Goal: Task Accomplishment & Management: Manage account settings

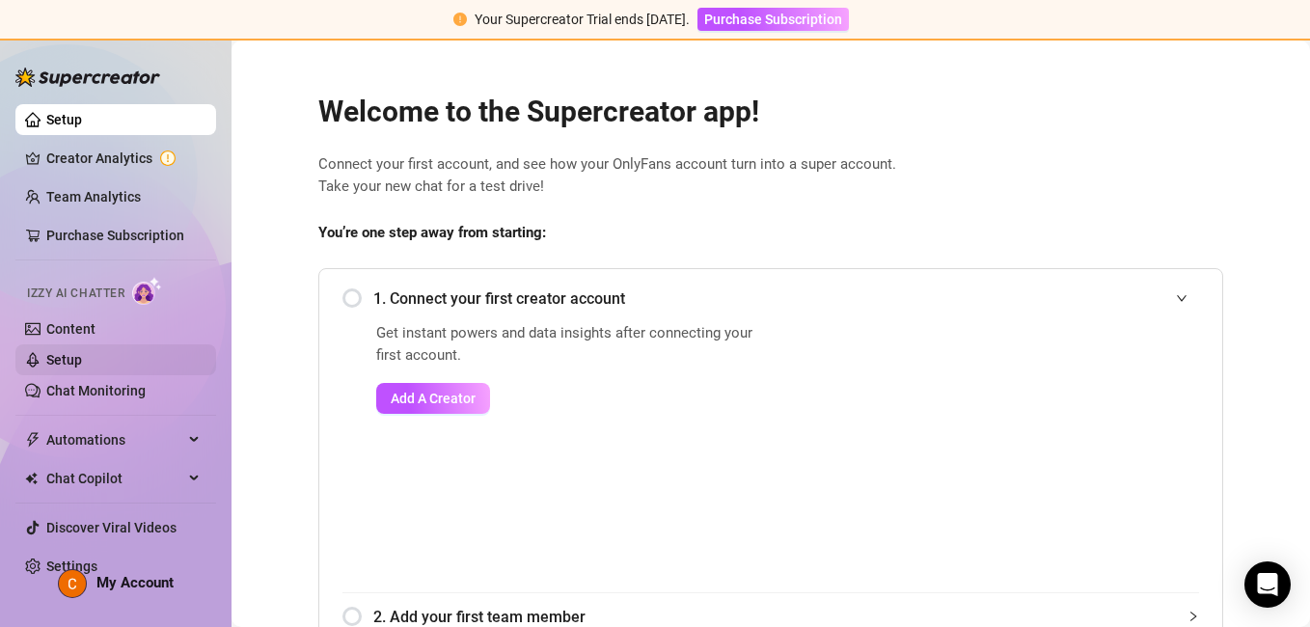
click at [46, 352] on link "Setup" at bounding box center [64, 359] width 36 height 15
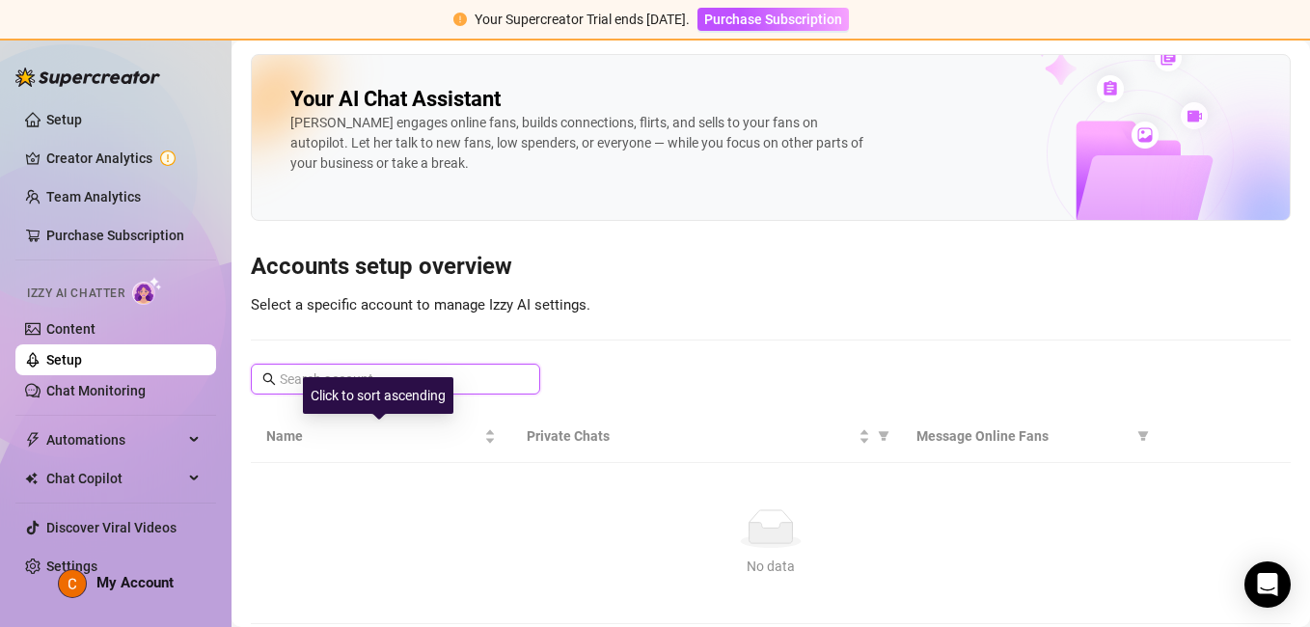
click at [492, 379] on input "text" at bounding box center [396, 378] width 233 height 21
click at [371, 381] on div "Click to sort ascending" at bounding box center [378, 395] width 150 height 37
click at [494, 377] on input "text" at bounding box center [396, 378] width 233 height 21
click at [309, 379] on input "text" at bounding box center [396, 378] width 233 height 21
paste input "@gialover0"
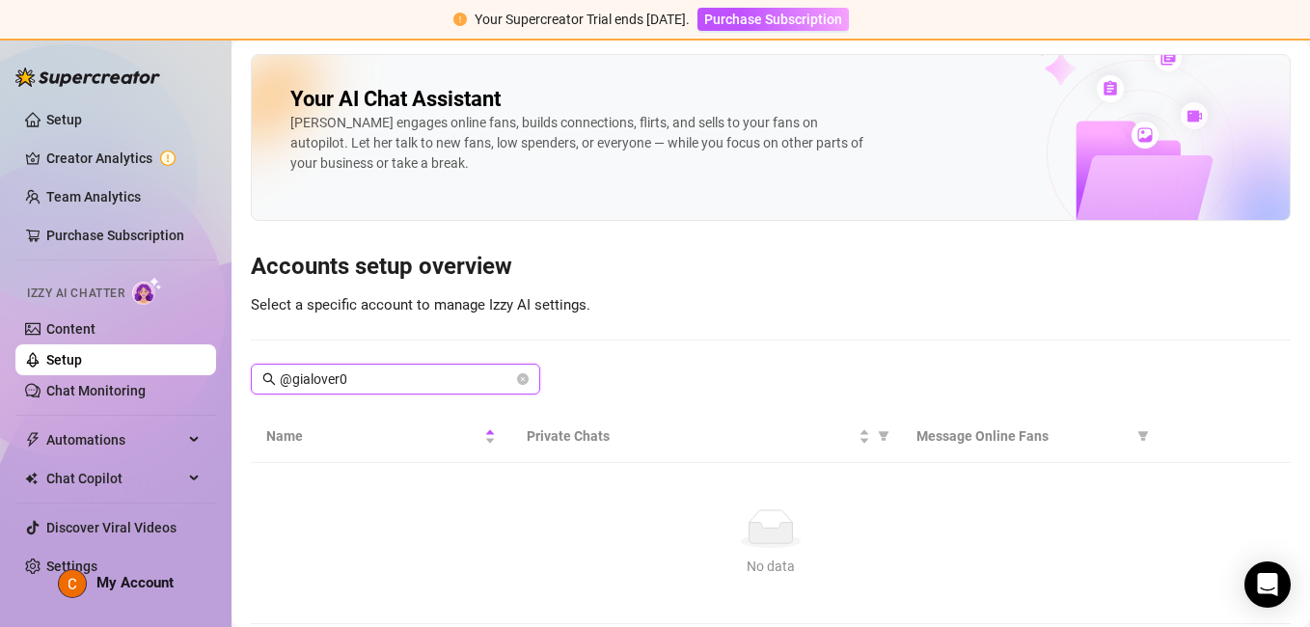
click at [287, 379] on input "@gialover0" at bounding box center [396, 378] width 233 height 21
type input "gialover0"
click at [129, 102] on ul "Setup Creator Analytics Team Analytics Purchase Subscription Izzy AI Chatter Co…" at bounding box center [115, 342] width 201 height 493
click at [82, 127] on link "Setup" at bounding box center [64, 119] width 36 height 15
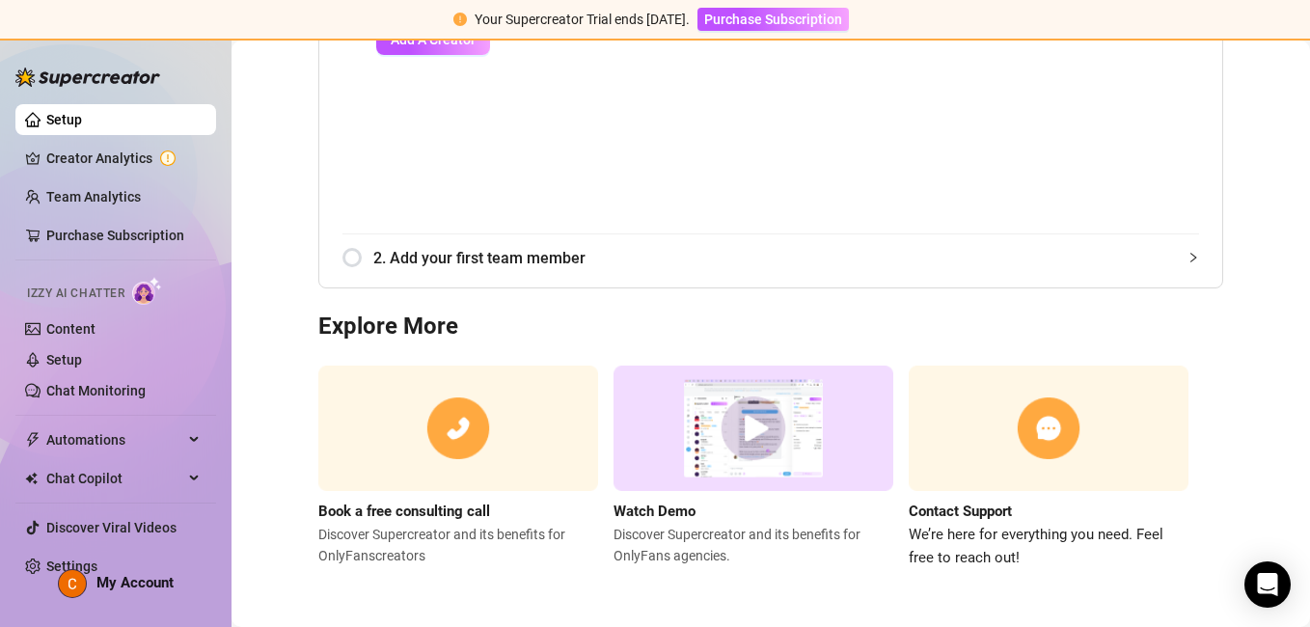
scroll to position [69, 0]
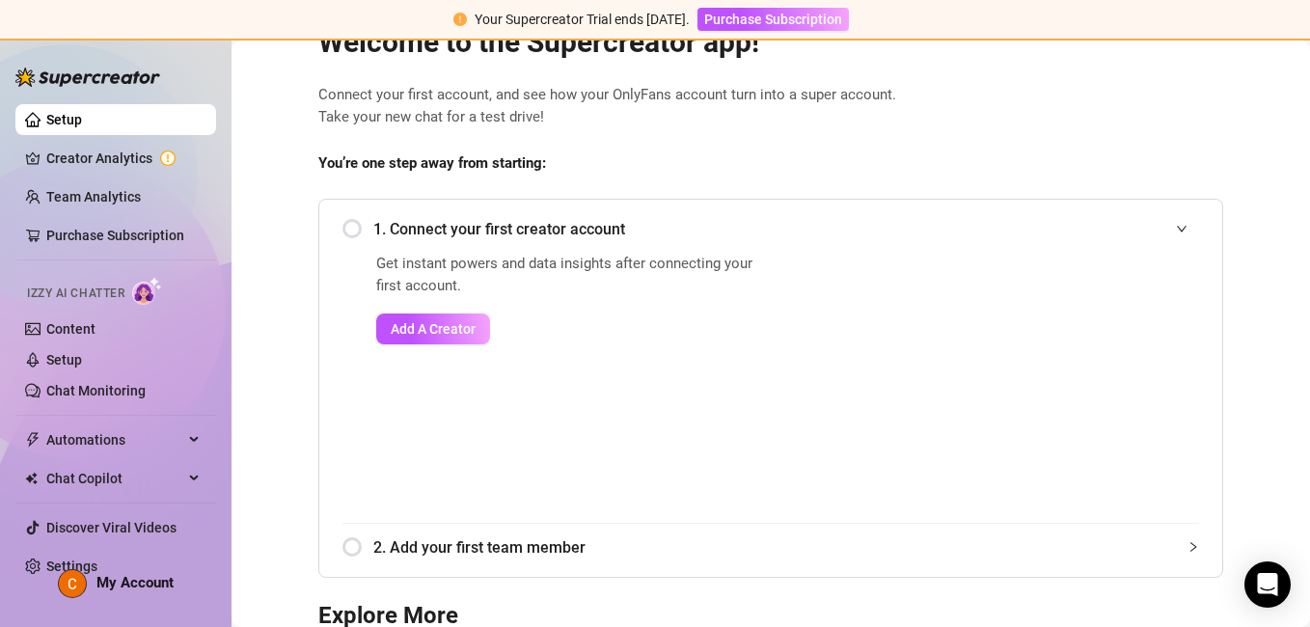
click at [350, 225] on div "1. Connect your first creator account" at bounding box center [770, 228] width 856 height 47
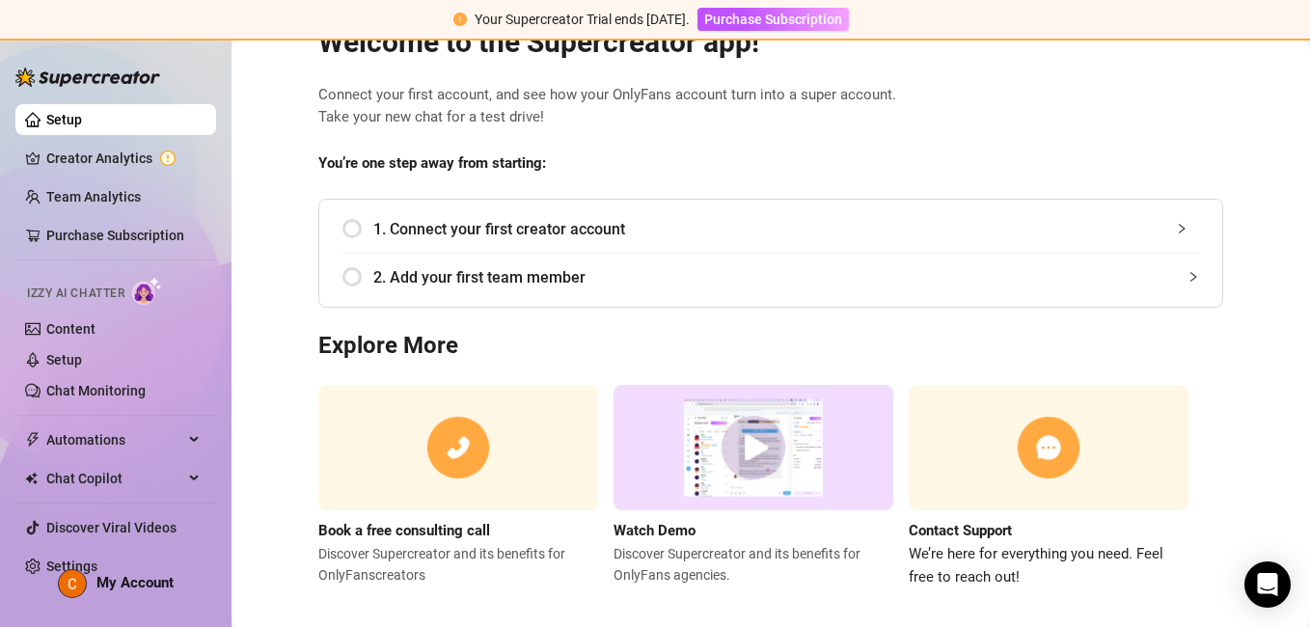
click at [352, 228] on div "1. Connect your first creator account" at bounding box center [770, 228] width 856 height 47
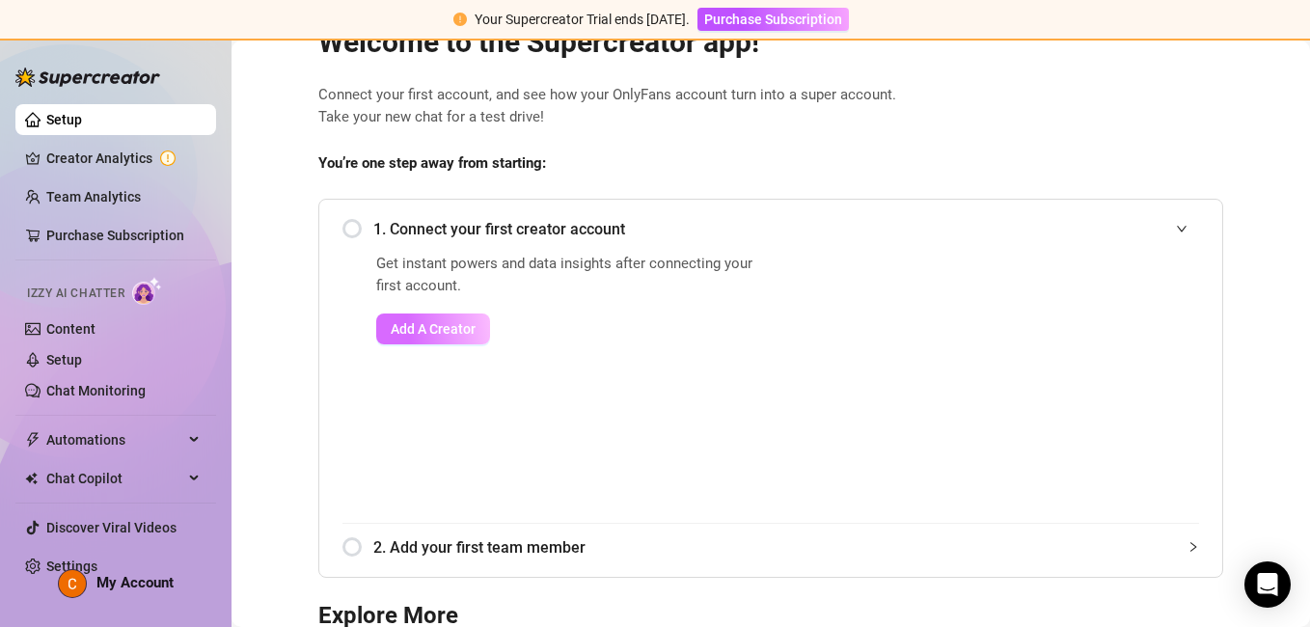
click at [404, 317] on button "Add A Creator" at bounding box center [433, 328] width 114 height 31
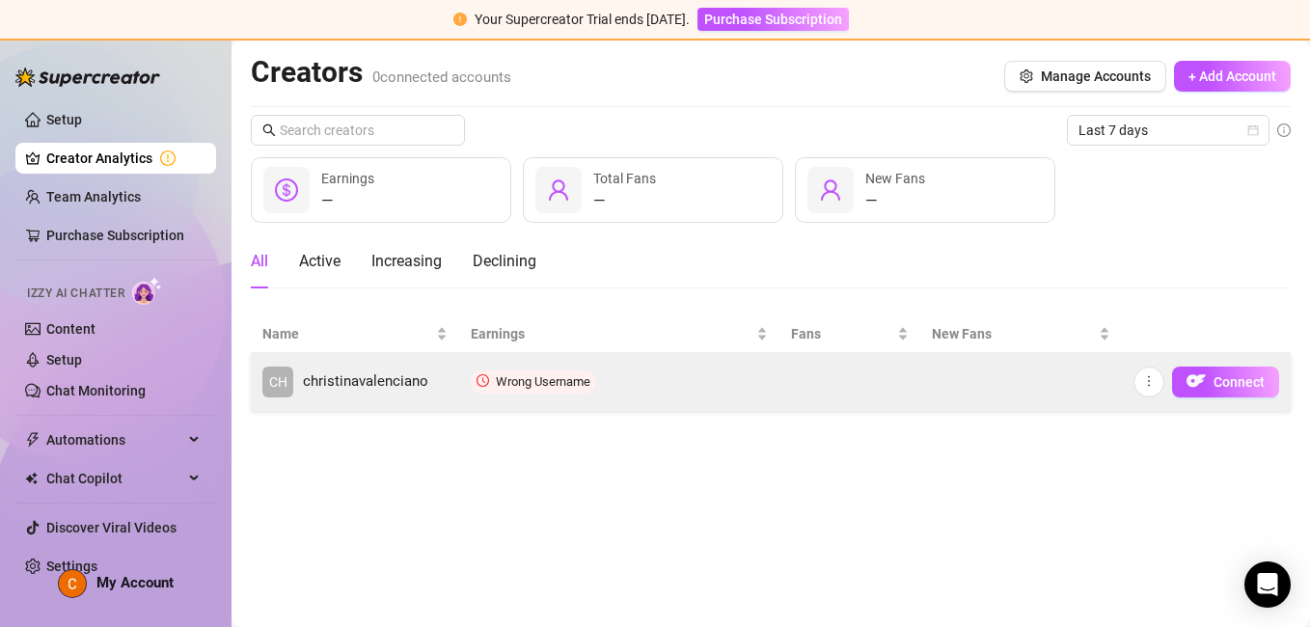
click at [482, 378] on icon "clock-circle" at bounding box center [482, 380] width 13 height 13
click at [1151, 379] on icon "more" at bounding box center [1149, 381] width 14 height 14
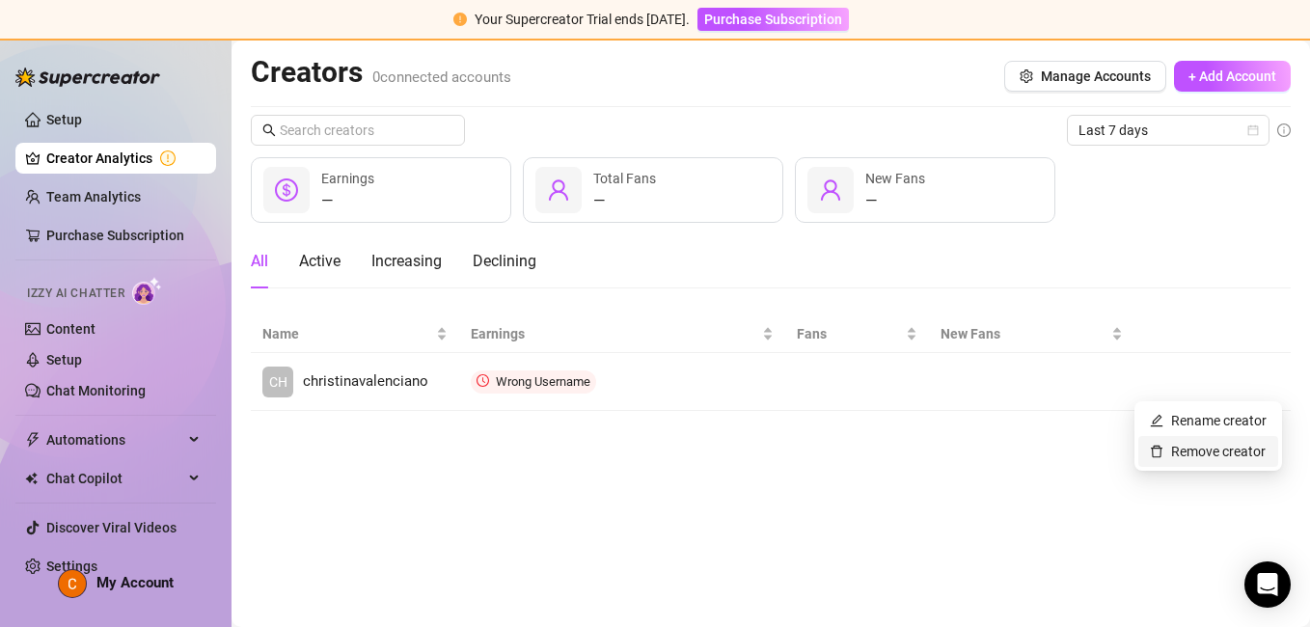
click at [1191, 453] on link "Remove creator" at bounding box center [1207, 451] width 116 height 15
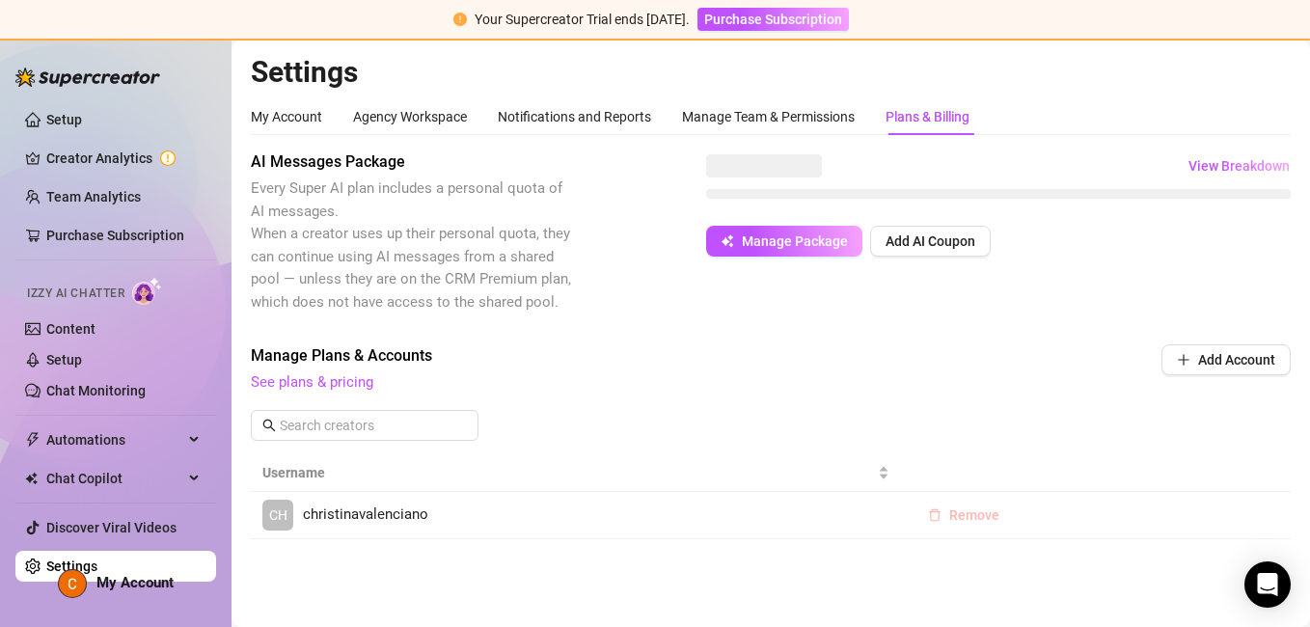
click at [973, 519] on span "Remove" at bounding box center [974, 514] width 50 height 15
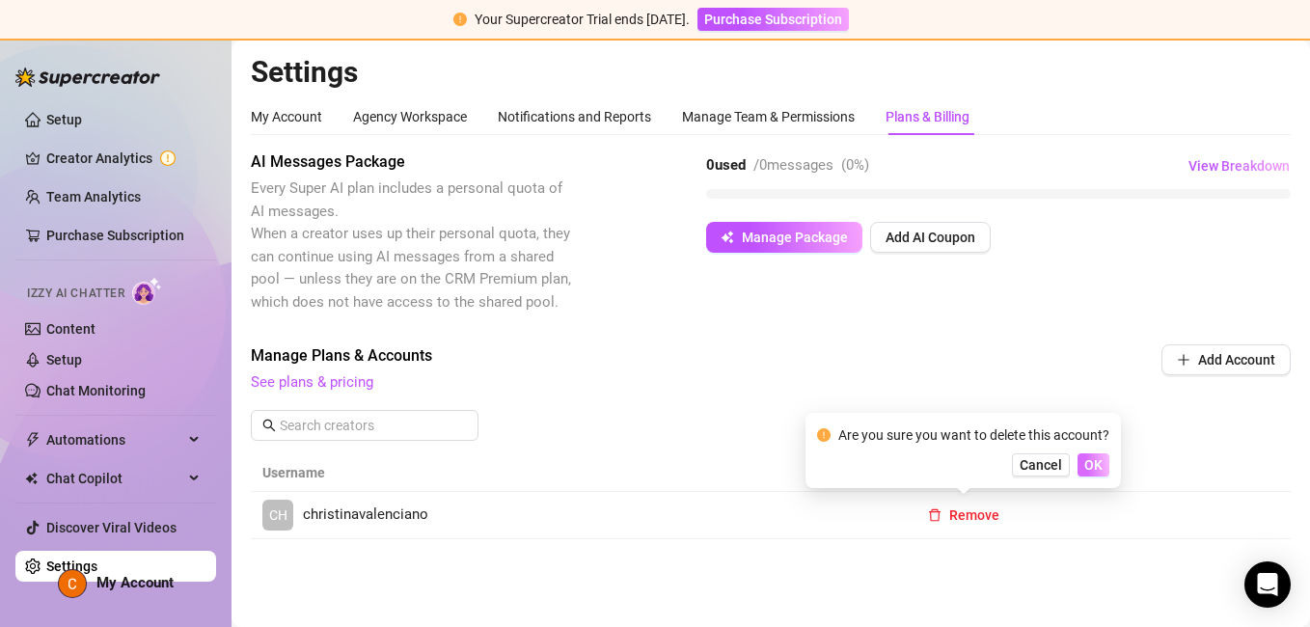
click at [1091, 461] on span "OK" at bounding box center [1093, 464] width 18 height 15
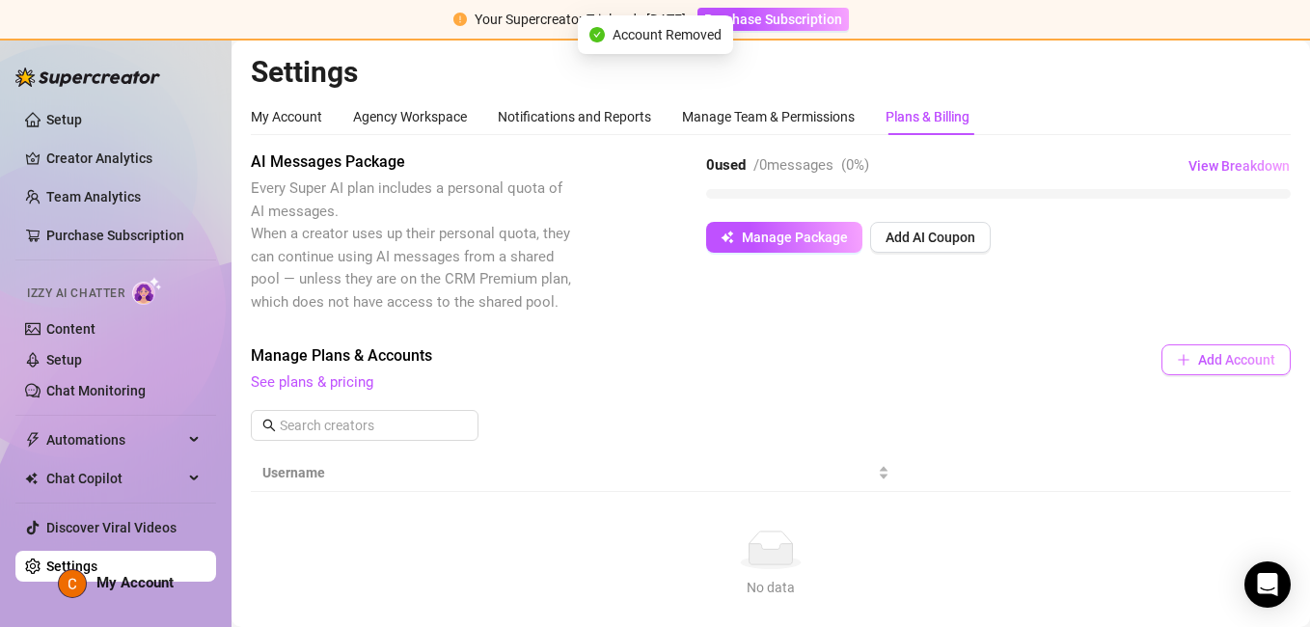
click at [1233, 352] on span "Add Account" at bounding box center [1236, 359] width 77 height 15
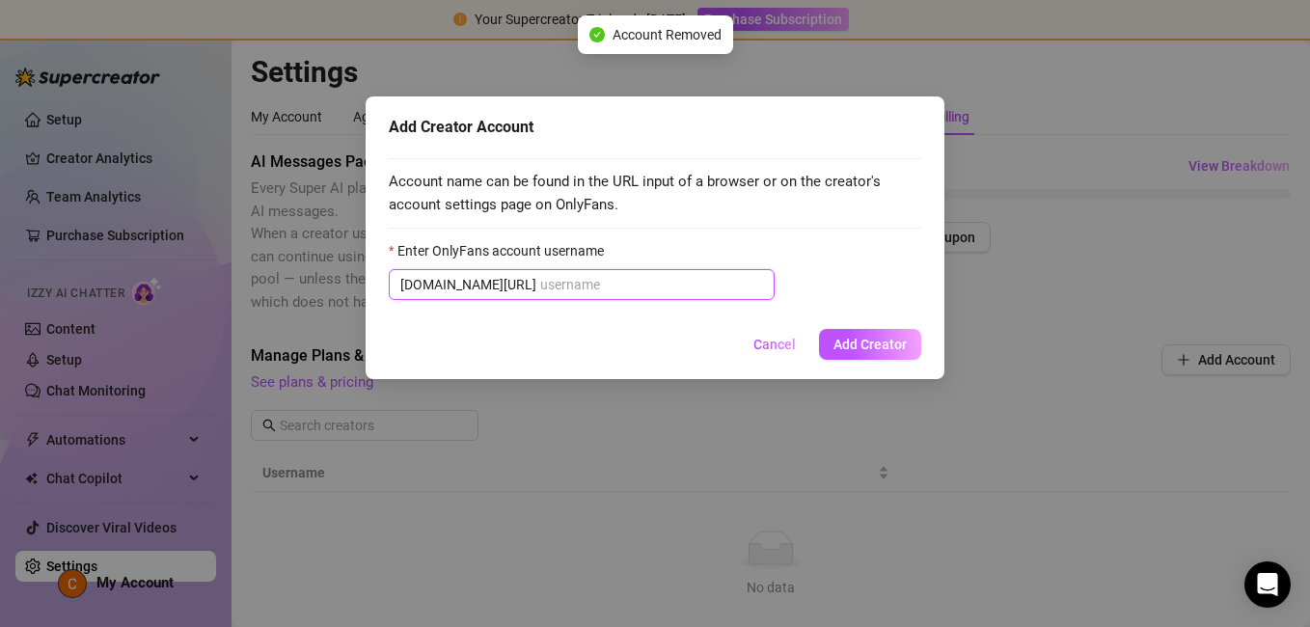
click at [565, 292] on input "Enter OnlyFans account username" at bounding box center [651, 284] width 223 height 21
paste input "@gialover0"
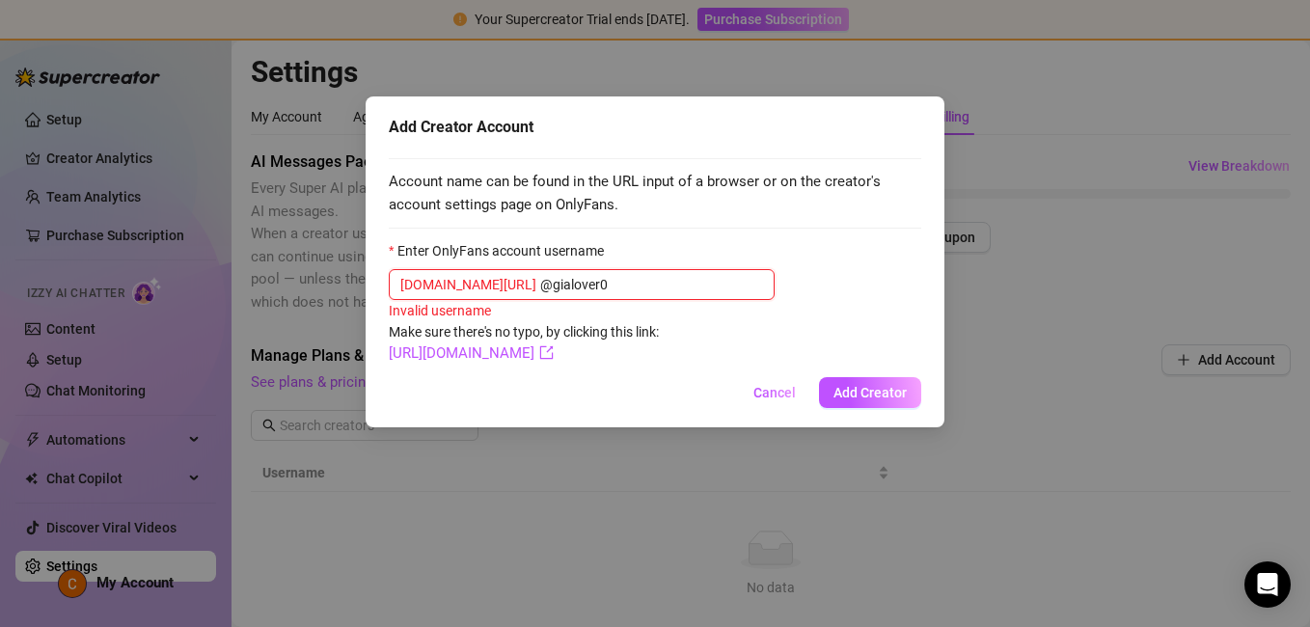
click at [540, 284] on input "@gialover0" at bounding box center [651, 284] width 223 height 21
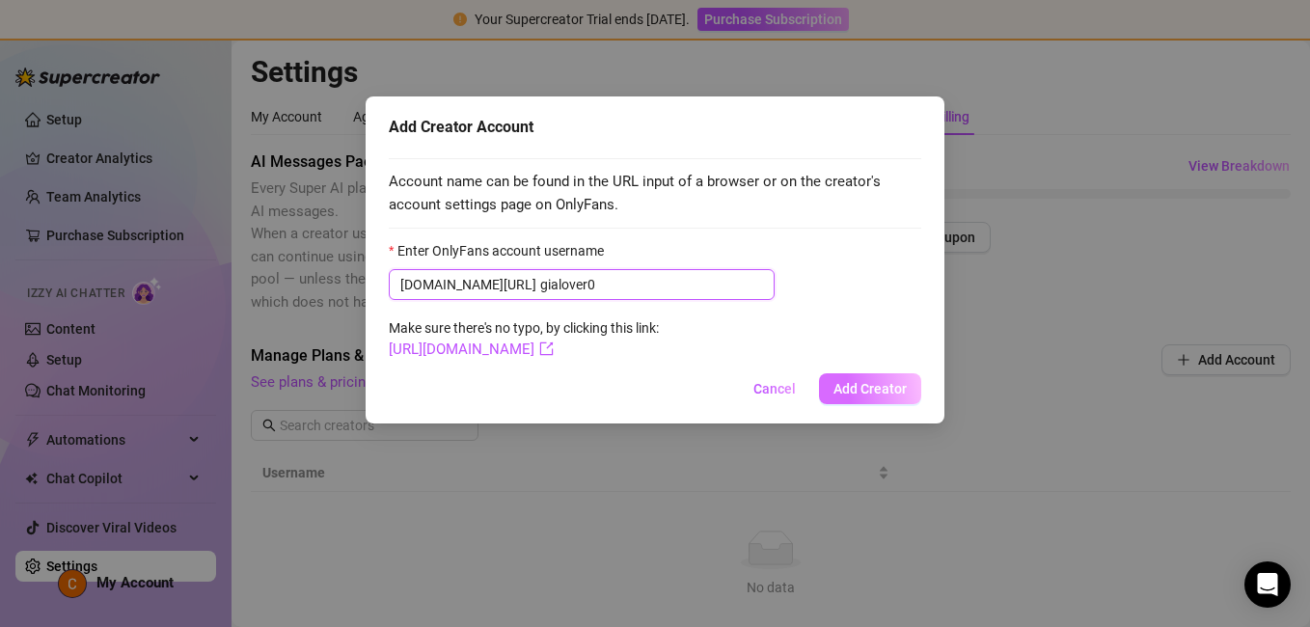
type input "gialover0"
click at [866, 392] on span "Add Creator" at bounding box center [869, 388] width 73 height 15
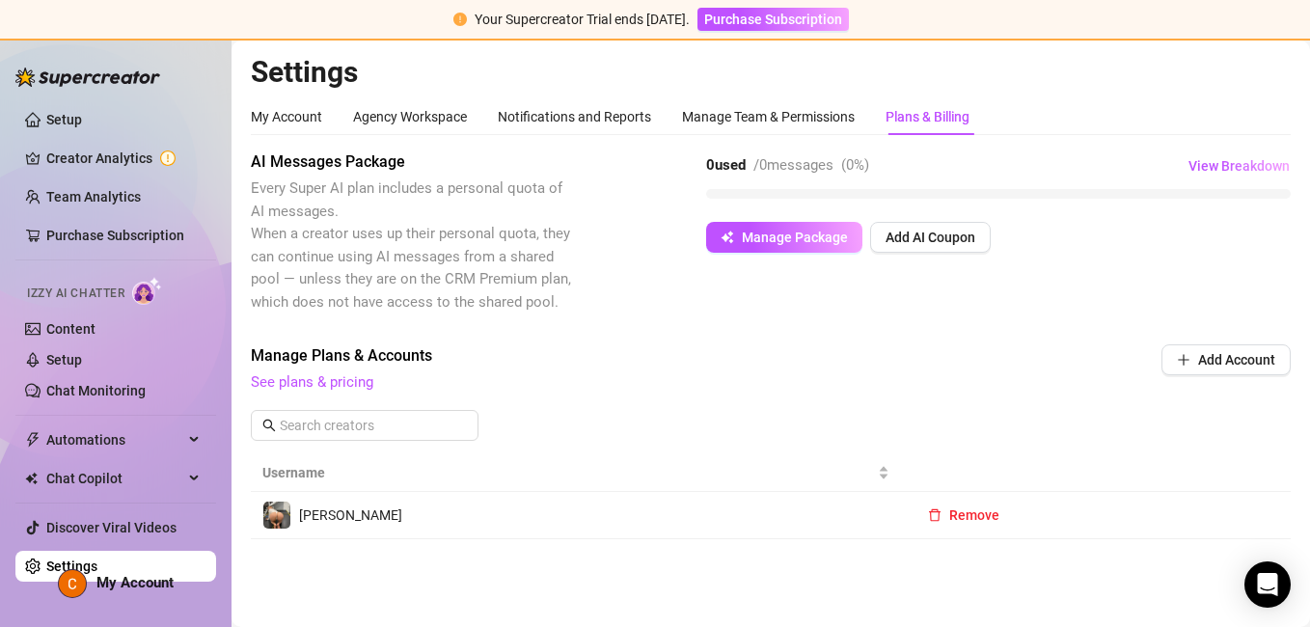
drag, startPoint x: 972, startPoint y: 172, endPoint x: 1015, endPoint y: 349, distance: 182.7
click at [1015, 349] on span "Manage Plans & Accounts" at bounding box center [640, 355] width 779 height 23
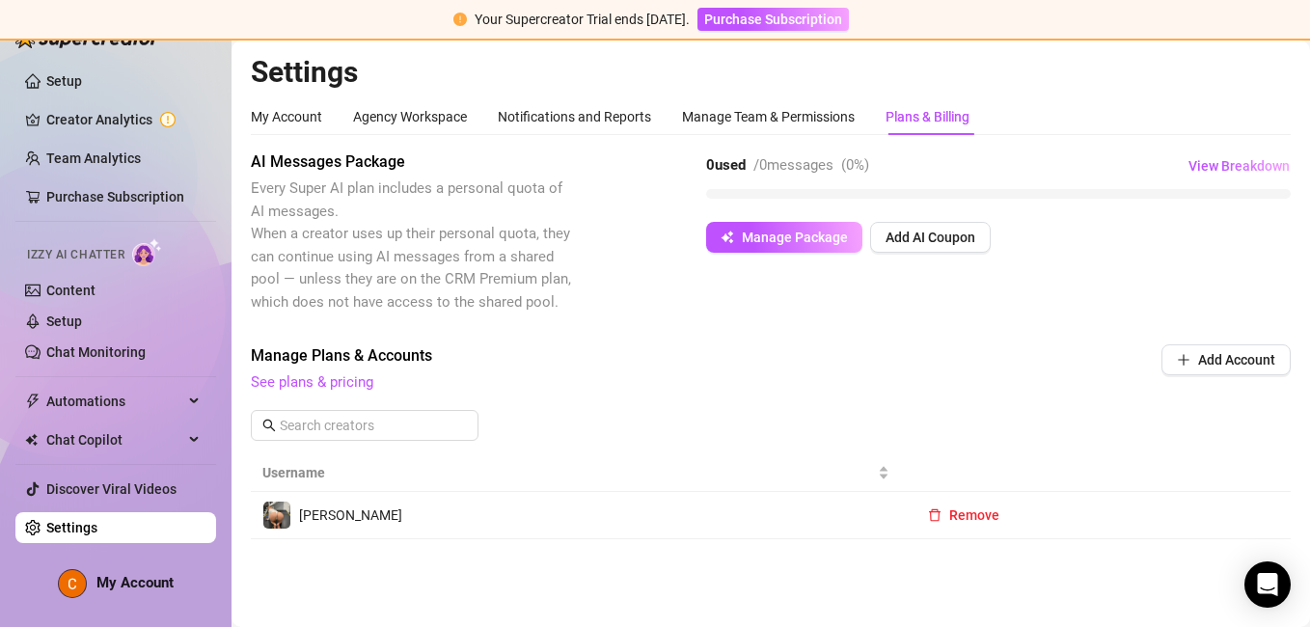
drag, startPoint x: 775, startPoint y: 365, endPoint x: 832, endPoint y: 274, distance: 107.8
click at [775, 365] on span "Manage Plans & Accounts" at bounding box center [640, 355] width 779 height 23
